Goal: Transaction & Acquisition: Book appointment/travel/reservation

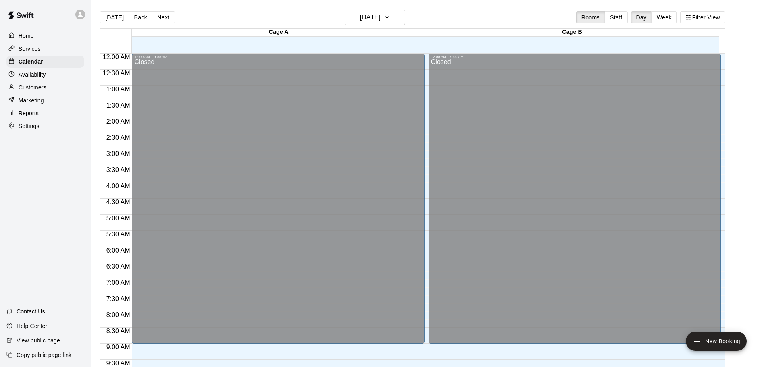
scroll to position [284, 0]
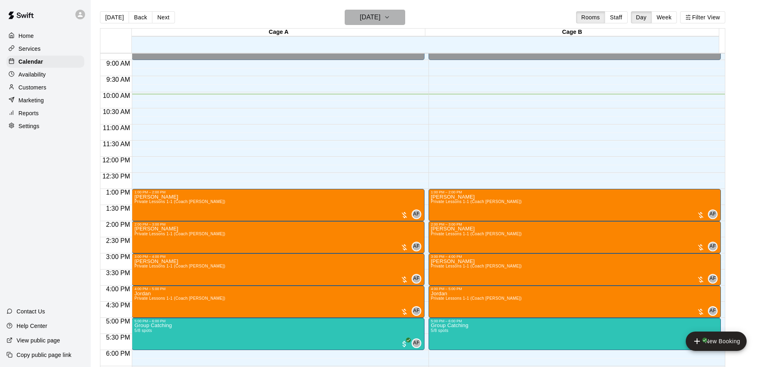
click at [381, 20] on h6 "[DATE]" at bounding box center [370, 17] width 21 height 11
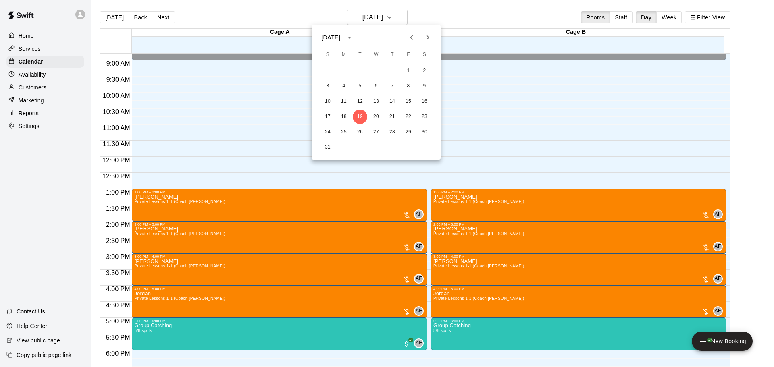
click at [392, 19] on div at bounding box center [387, 183] width 774 height 367
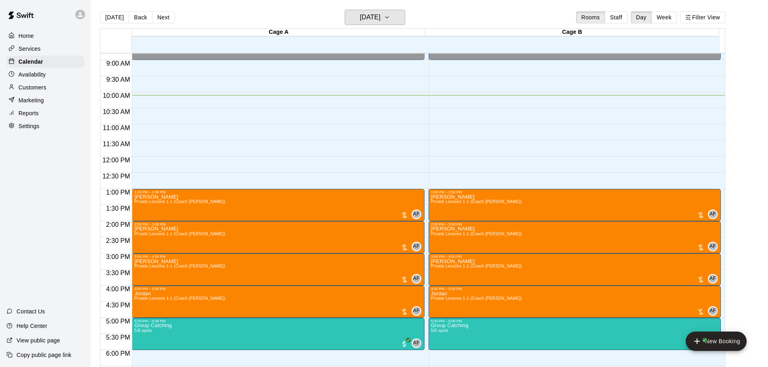
click at [381, 15] on h6 "[DATE]" at bounding box center [370, 17] width 21 height 11
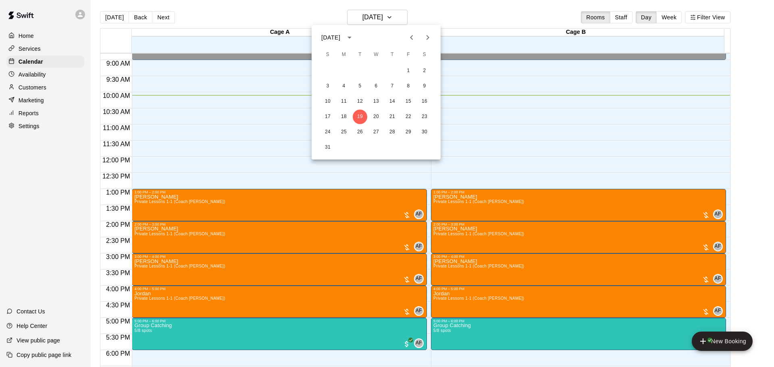
click at [428, 39] on icon "Next month" at bounding box center [427, 37] width 3 height 5
click at [364, 71] on button "2" at bounding box center [360, 71] width 15 height 15
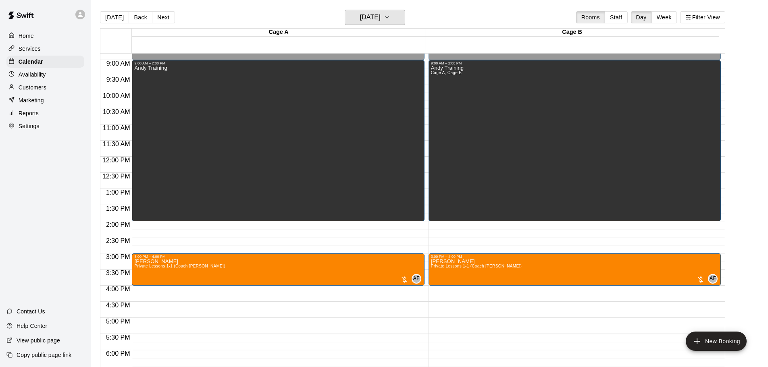
click at [362, 17] on h6 "[DATE]" at bounding box center [370, 17] width 21 height 11
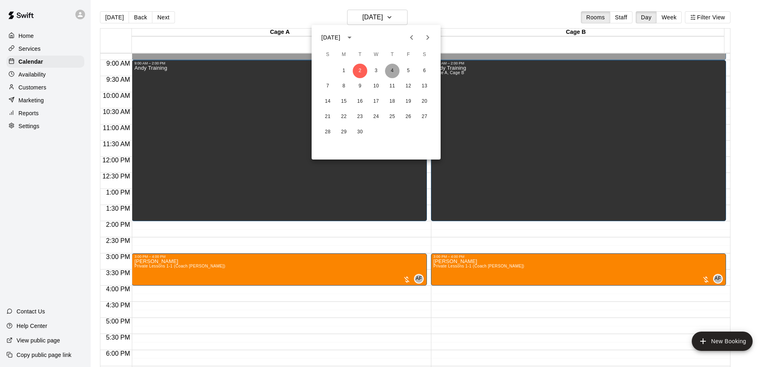
click at [394, 70] on button "4" at bounding box center [392, 71] width 15 height 15
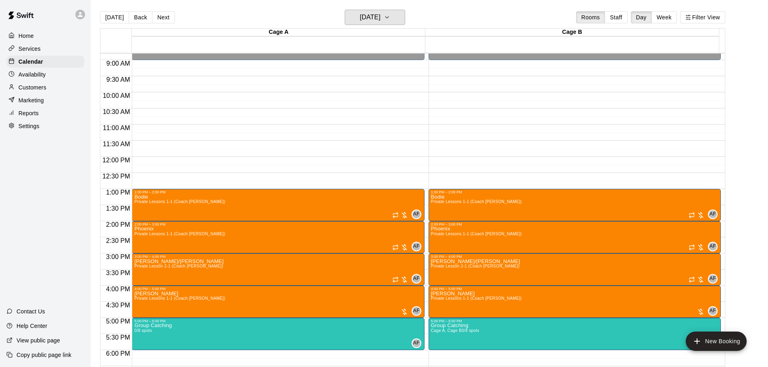
click at [390, 18] on icon "button" at bounding box center [387, 17] width 6 height 10
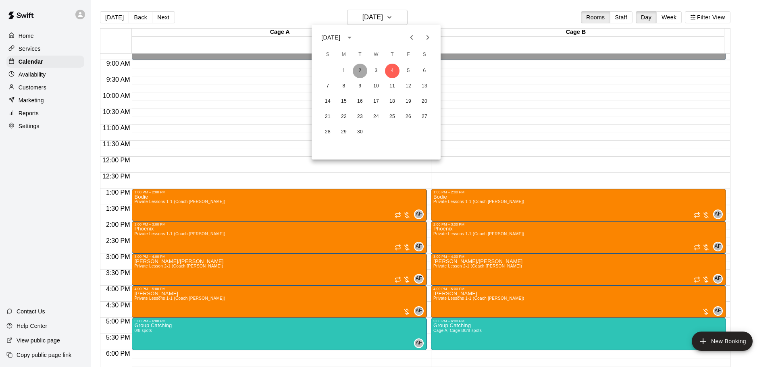
click at [360, 71] on button "2" at bounding box center [360, 71] width 15 height 15
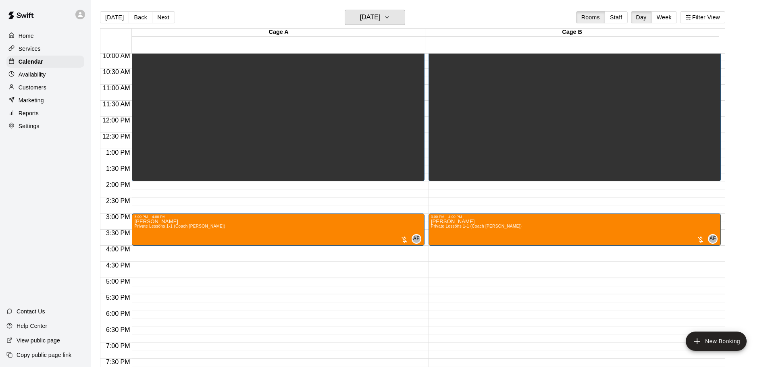
scroll to position [324, 0]
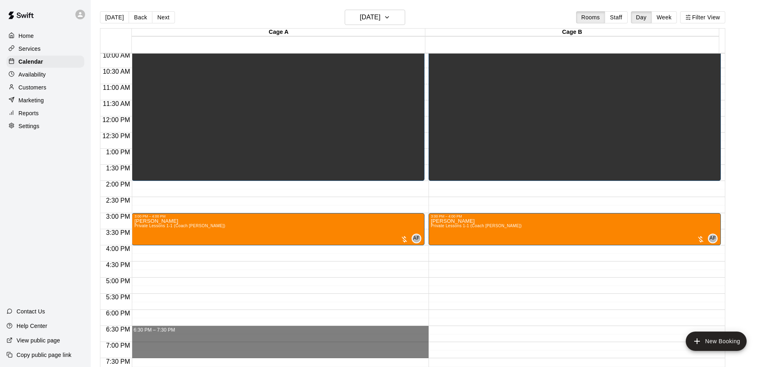
drag, startPoint x: 146, startPoint y: 329, endPoint x: 146, endPoint y: 353, distance: 23.8
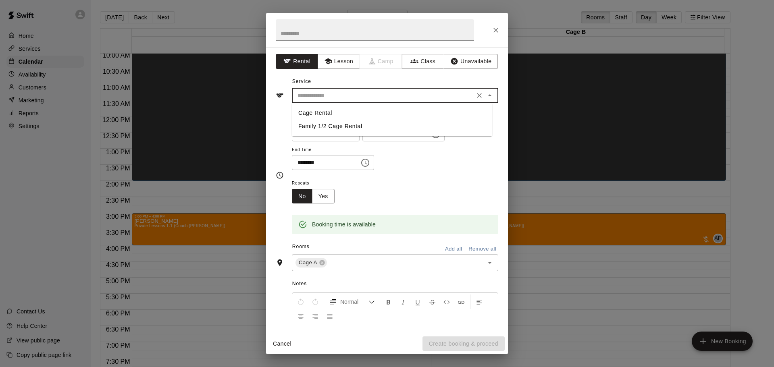
click at [316, 98] on input "text" at bounding box center [383, 96] width 178 height 10
click at [314, 112] on li "Cage Rental" at bounding box center [392, 112] width 200 height 13
type input "**********"
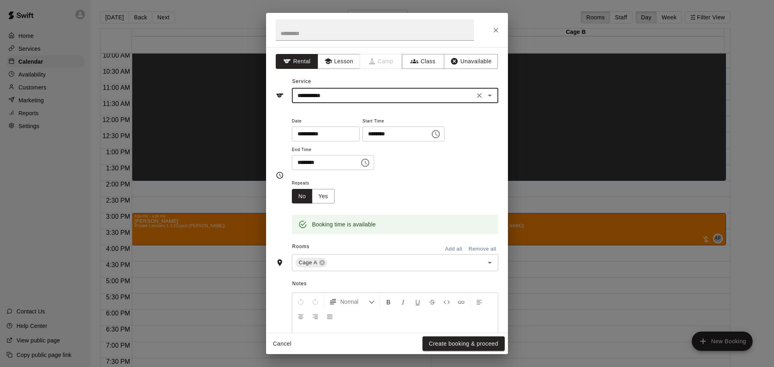
click at [310, 28] on input "text" at bounding box center [375, 29] width 198 height 21
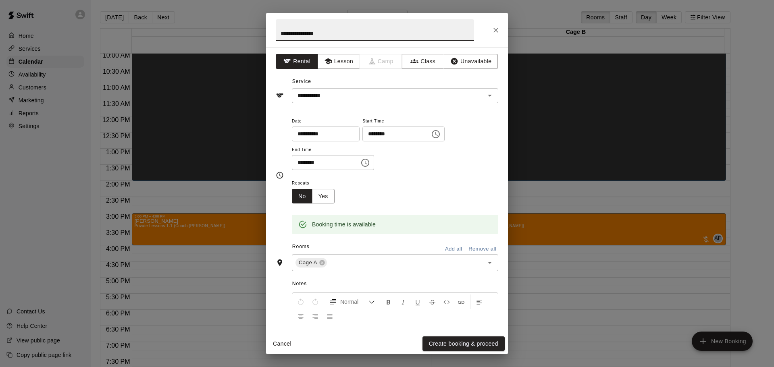
type input "**********"
click at [328, 197] on button "Yes" at bounding box center [323, 196] width 23 height 15
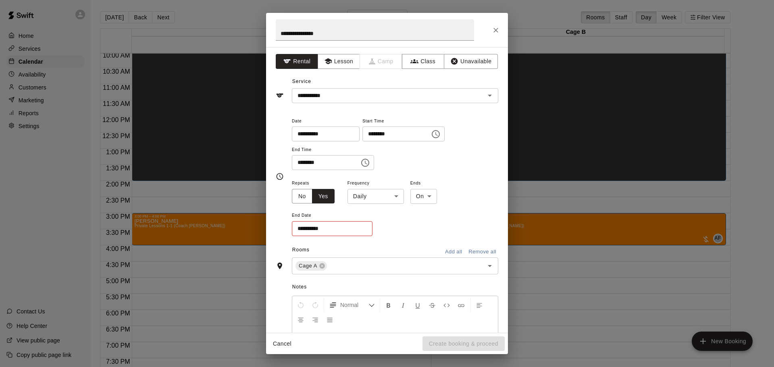
click at [456, 249] on button "Add all" at bounding box center [454, 252] width 26 height 12
click at [396, 203] on body "**********" at bounding box center [387, 190] width 774 height 380
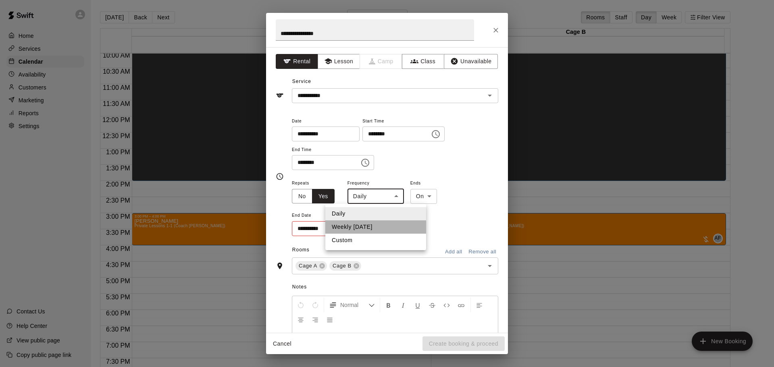
click at [376, 229] on li "Weekly [DATE]" at bounding box center [375, 226] width 101 height 13
type input "******"
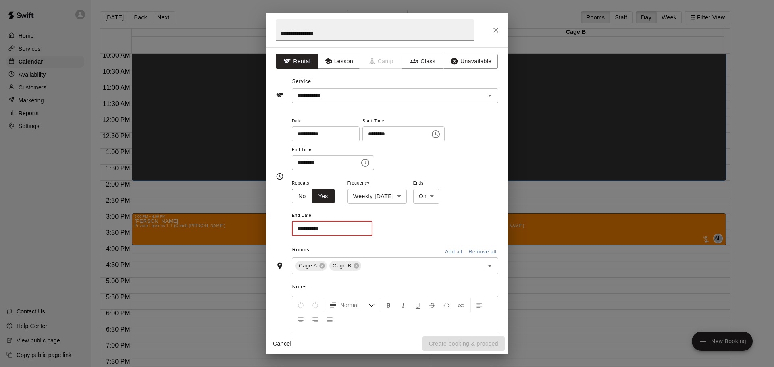
click at [352, 226] on input "**********" at bounding box center [329, 228] width 75 height 15
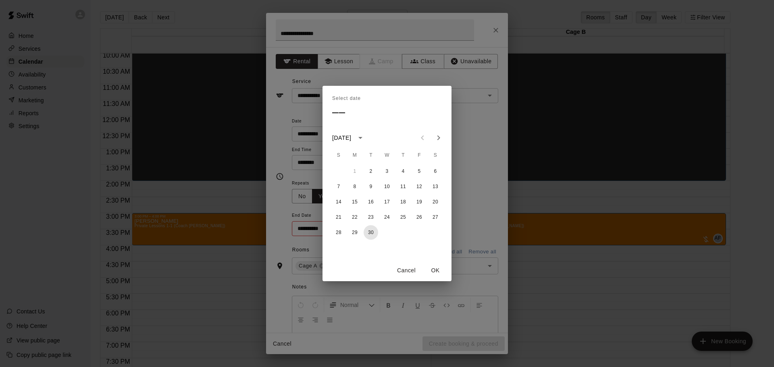
click at [368, 233] on button "30" at bounding box center [371, 232] width 15 height 15
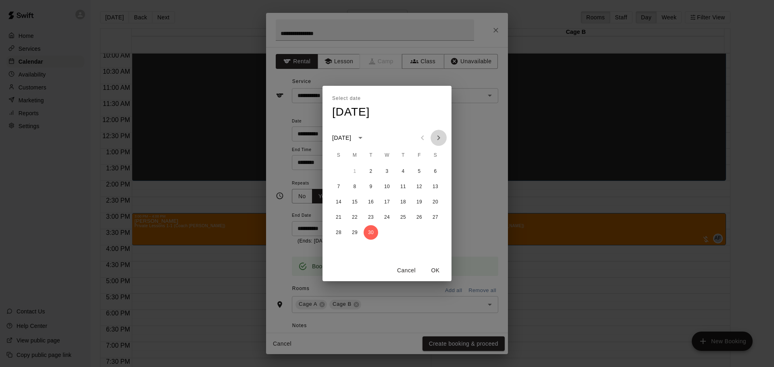
click at [441, 138] on icon "Next month" at bounding box center [439, 138] width 10 height 10
click at [371, 199] on button "16" at bounding box center [371, 202] width 15 height 15
type input "**********"
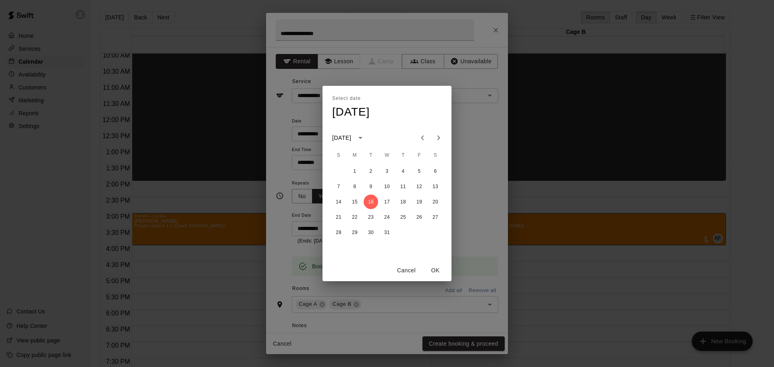
click at [435, 274] on button "OK" at bounding box center [435, 270] width 26 height 15
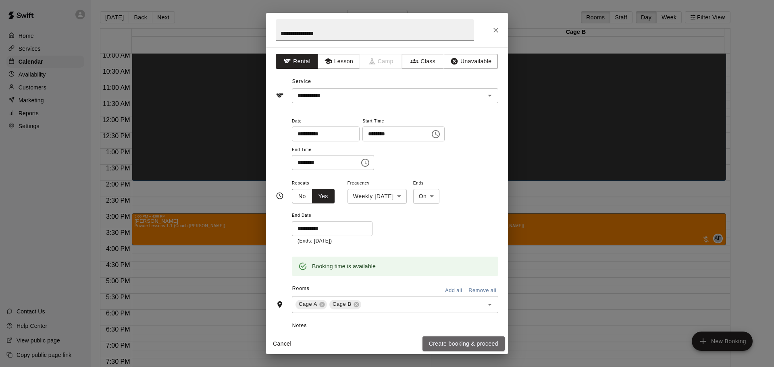
click at [456, 347] on button "Create booking & proceed" at bounding box center [463, 344] width 82 height 15
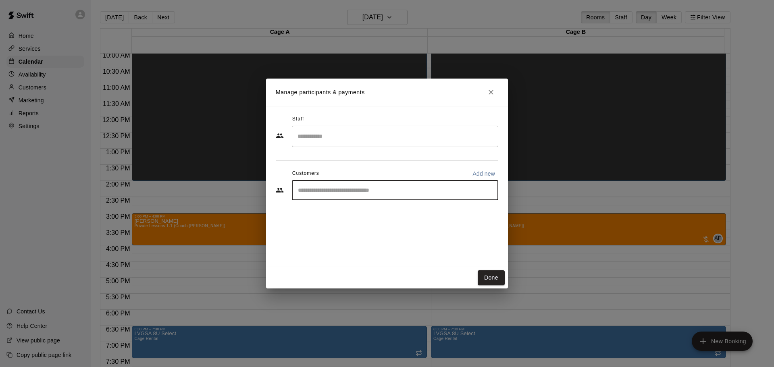
click at [331, 187] on input "Start typing to search customers..." at bounding box center [394, 190] width 199 height 8
type input "********"
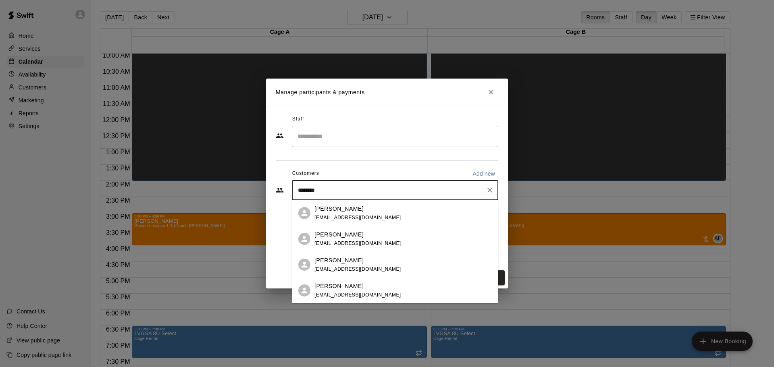
click at [341, 247] on div "[PERSON_NAME] [EMAIL_ADDRESS][DOMAIN_NAME]" at bounding box center [357, 239] width 87 height 17
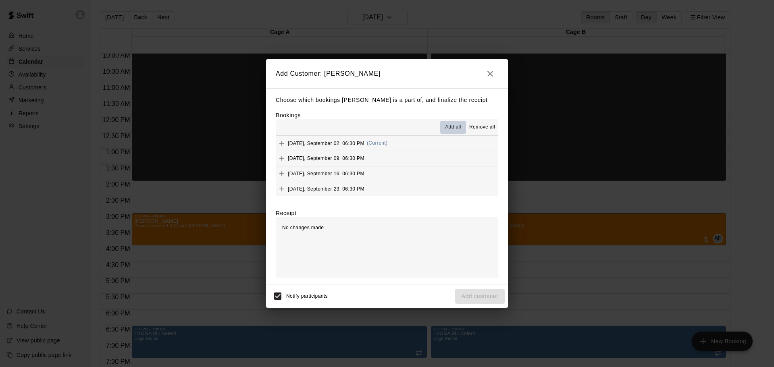
click at [451, 130] on span "Add all" at bounding box center [453, 127] width 16 height 8
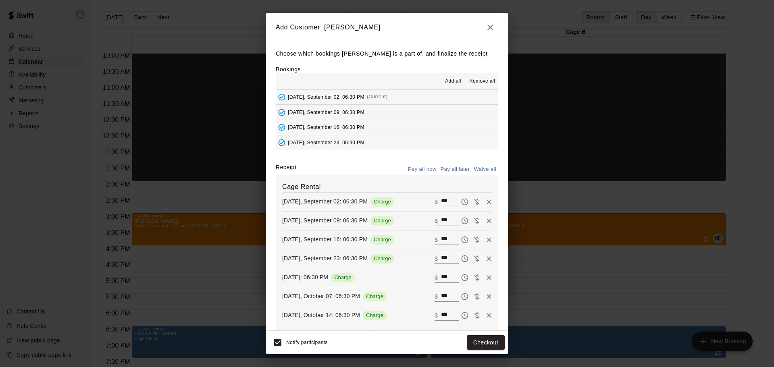
click at [456, 176] on button "Pay all later" at bounding box center [455, 169] width 33 height 12
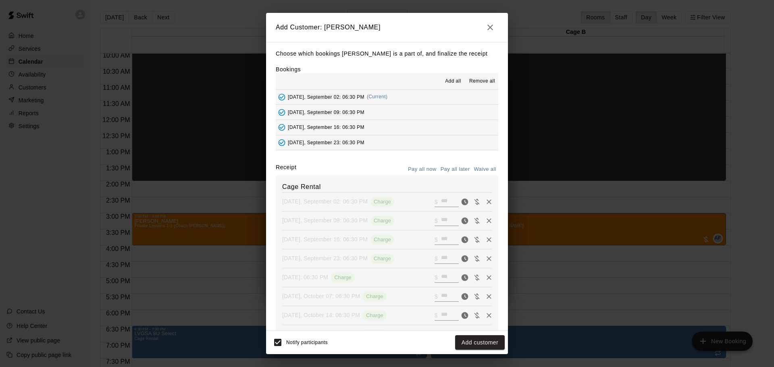
click at [485, 346] on button "Add customer" at bounding box center [480, 342] width 50 height 15
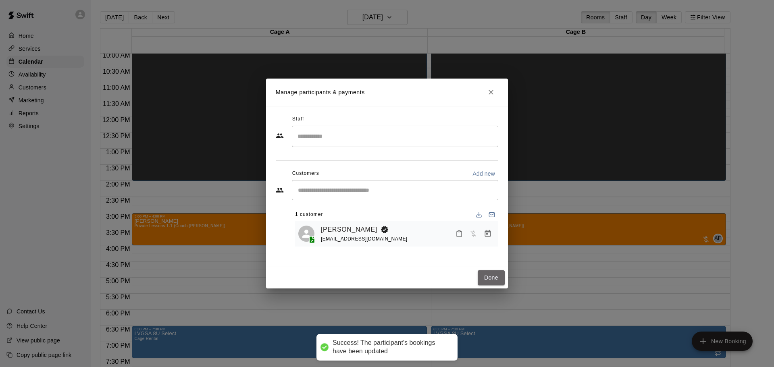
click at [485, 280] on button "Done" at bounding box center [491, 277] width 27 height 15
